Goal: Check status: Check status

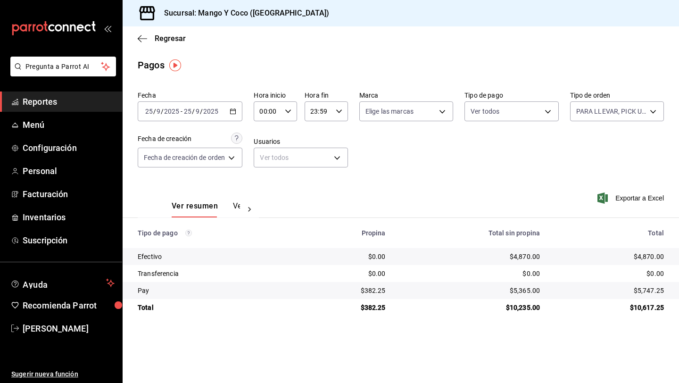
click at [235, 110] on icon "button" at bounding box center [233, 111] width 7 height 7
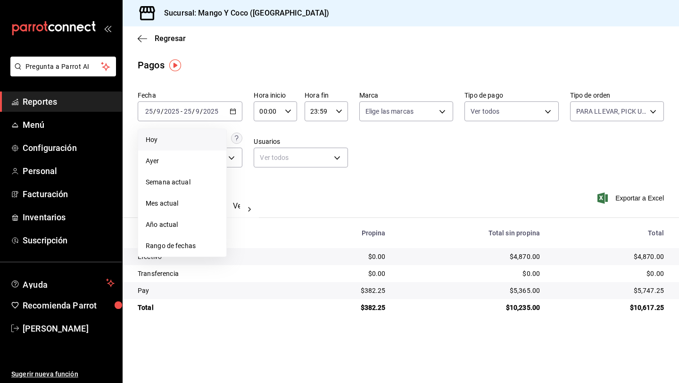
click at [167, 138] on span "Hoy" at bounding box center [182, 140] width 73 height 10
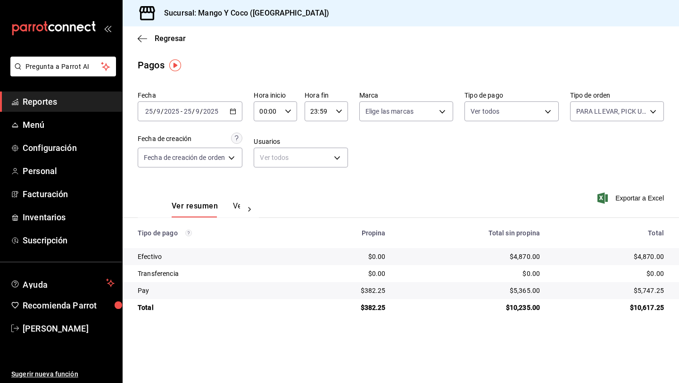
click at [636, 95] on label "Tipo de orden" at bounding box center [617, 95] width 94 height 7
click at [637, 112] on body "Pregunta a Parrot AI Reportes Menú Configuración Personal Facturación Inventari…" at bounding box center [339, 191] width 679 height 383
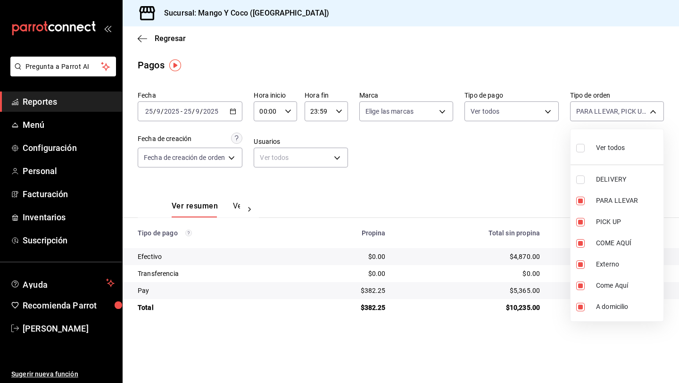
click at [582, 147] on input "checkbox" at bounding box center [580, 148] width 8 height 8
checkbox input "true"
type input "5d557e33-8e3b-4e7a-adf0-e2d1449f445d,e47f4cf5-f69b-47dd-93b4-00143df15fe9,27a36…"
click at [580, 181] on input "checkbox" at bounding box center [580, 179] width 8 height 8
checkbox input "false"
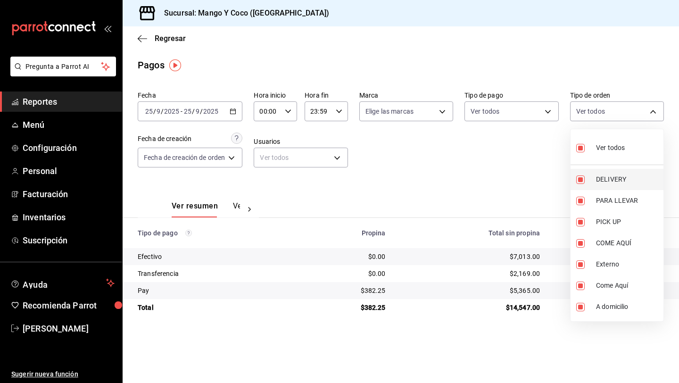
type input "e47f4cf5-f69b-47dd-93b4-00143df15fe9,27a364d8-6312-4869-99a1-f3fb819ac42e,71ca7…"
checkbox input "false"
click at [477, 167] on div at bounding box center [339, 191] width 679 height 383
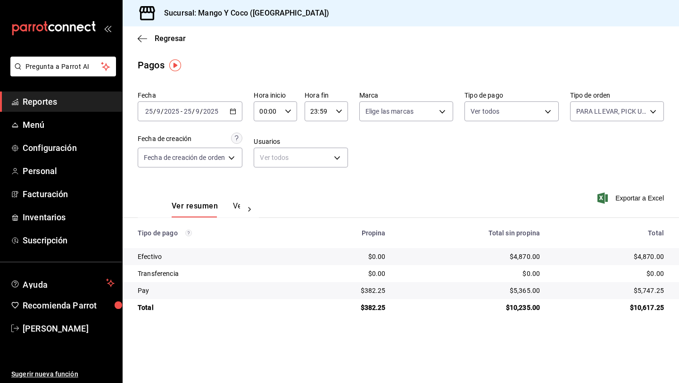
click at [233, 112] on icon "button" at bounding box center [233, 111] width 7 height 7
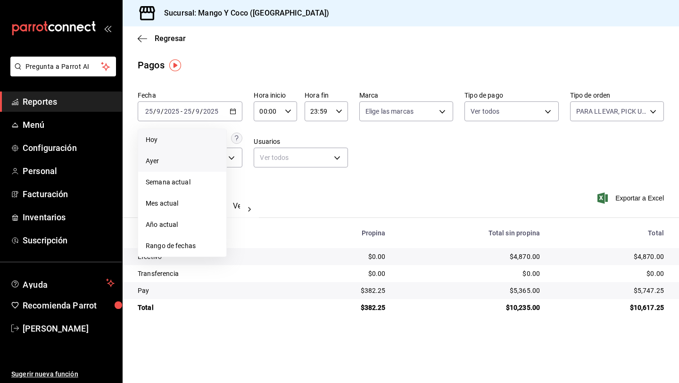
click at [180, 160] on span "Ayer" at bounding box center [182, 161] width 73 height 10
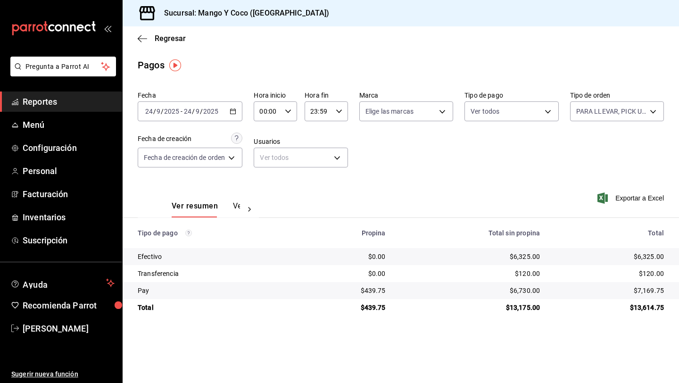
click at [228, 115] on div "[DATE] [DATE] - [DATE] [DATE]" at bounding box center [190, 111] width 105 height 20
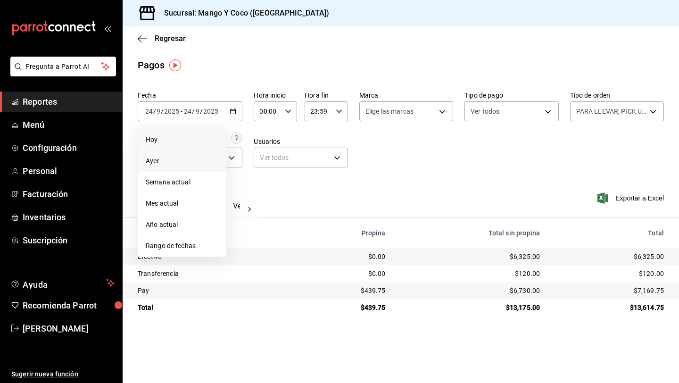
click at [177, 142] on span "Hoy" at bounding box center [182, 140] width 73 height 10
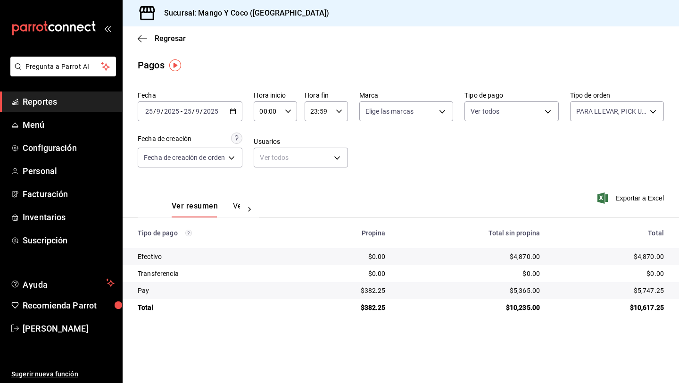
click at [234, 112] on icon "button" at bounding box center [233, 111] width 7 height 7
click at [46, 113] on ul "Reportes Menú Configuración Personal Facturación Inventarios Suscripción" at bounding box center [61, 170] width 122 height 159
click at [43, 123] on span "Menú" at bounding box center [69, 124] width 92 height 13
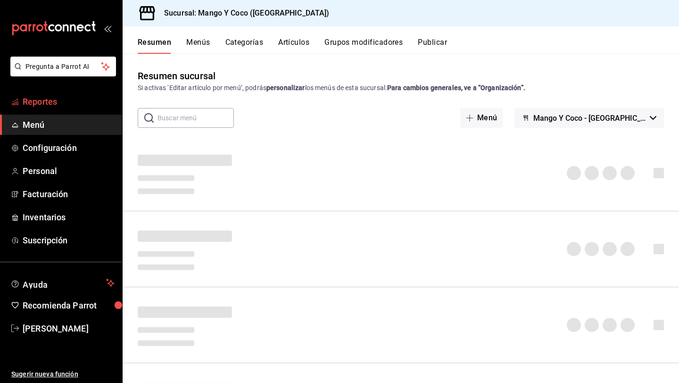
click at [43, 106] on span "Reportes" at bounding box center [69, 101] width 92 height 13
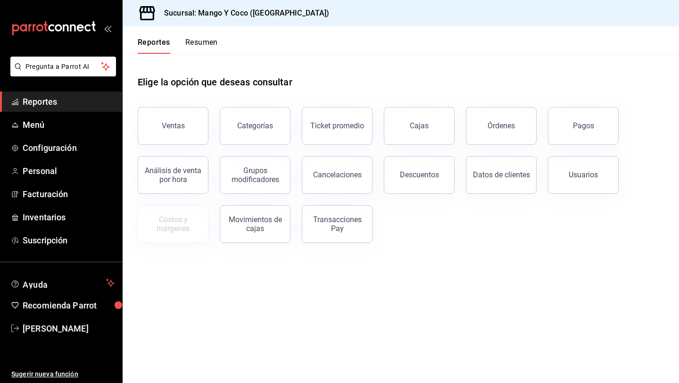
click at [597, 148] on div "Usuarios" at bounding box center [578, 169] width 82 height 49
click at [591, 135] on button "Pagos" at bounding box center [583, 126] width 71 height 38
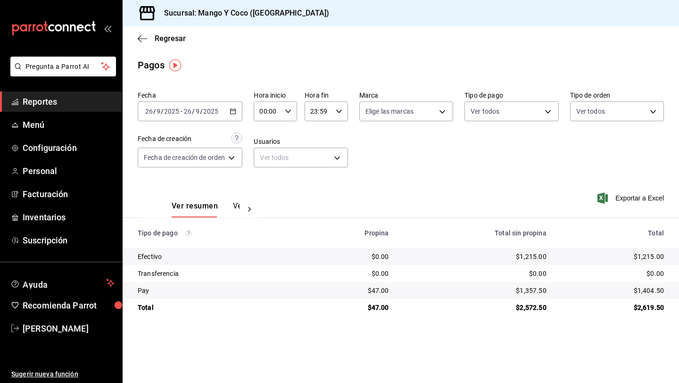
click at [235, 109] on icon "button" at bounding box center [233, 111] width 7 height 7
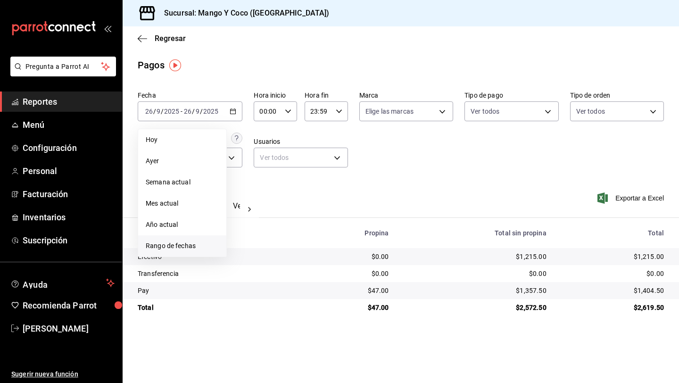
click at [180, 246] on span "Rango de fechas" at bounding box center [182, 246] width 73 height 10
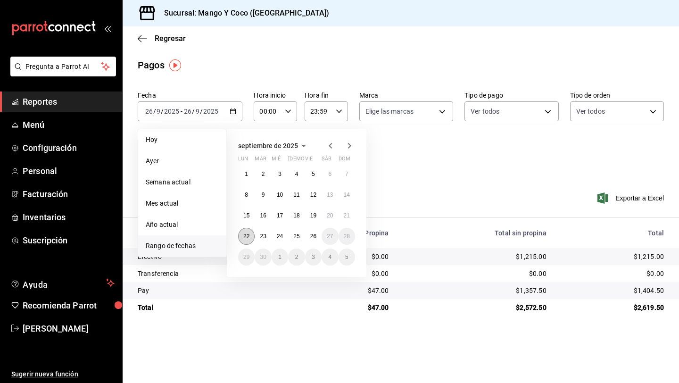
click at [246, 238] on abbr "22" at bounding box center [246, 236] width 6 height 7
click at [314, 239] on abbr "26" at bounding box center [313, 236] width 6 height 7
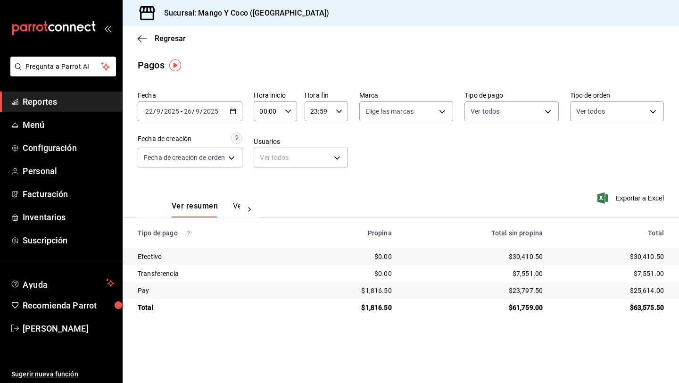
click at [238, 109] on div "[DATE] [DATE] - [DATE] [DATE]" at bounding box center [190, 111] width 105 height 20
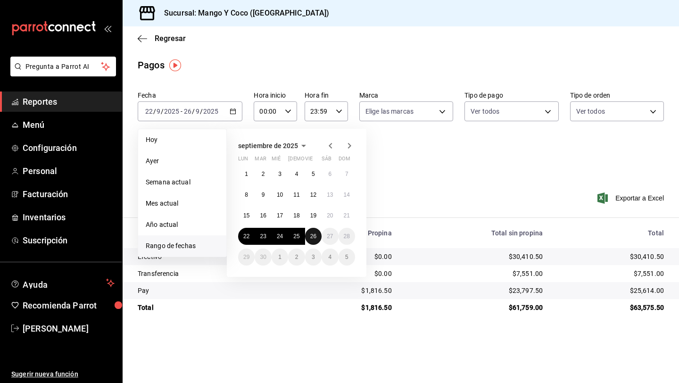
click at [315, 232] on button "26" at bounding box center [313, 236] width 17 height 17
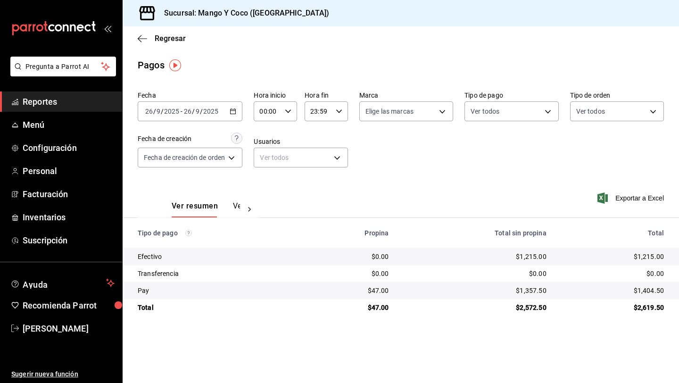
click at [233, 113] on icon "button" at bounding box center [233, 111] width 7 height 7
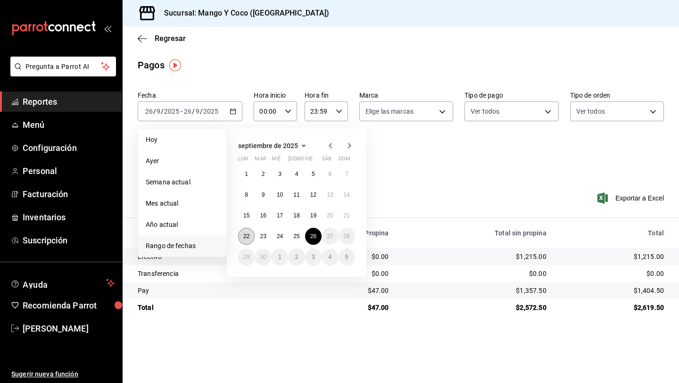
click at [246, 238] on abbr "22" at bounding box center [246, 236] width 6 height 7
click at [291, 239] on button "25" at bounding box center [296, 236] width 17 height 17
